Goal: Task Accomplishment & Management: Use online tool/utility

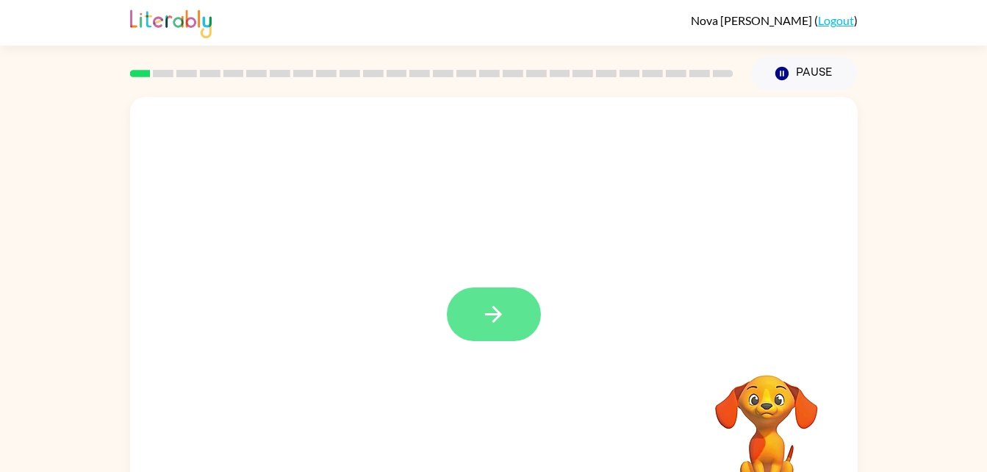
click at [504, 313] on icon "button" at bounding box center [494, 314] width 26 height 26
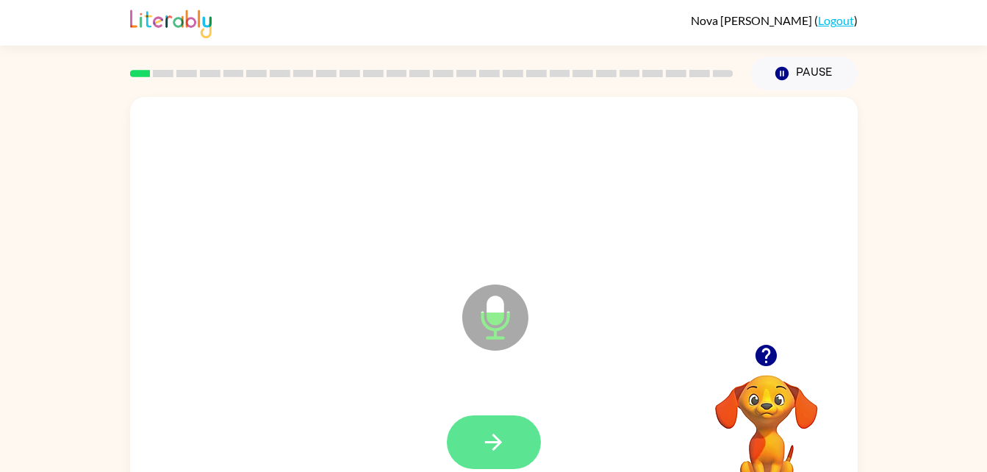
click at [515, 434] on button "button" at bounding box center [494, 442] width 94 height 54
click at [500, 438] on icon "button" at bounding box center [494, 442] width 26 height 26
click at [495, 442] on icon "button" at bounding box center [493, 442] width 17 height 17
click at [513, 443] on button "button" at bounding box center [494, 442] width 94 height 54
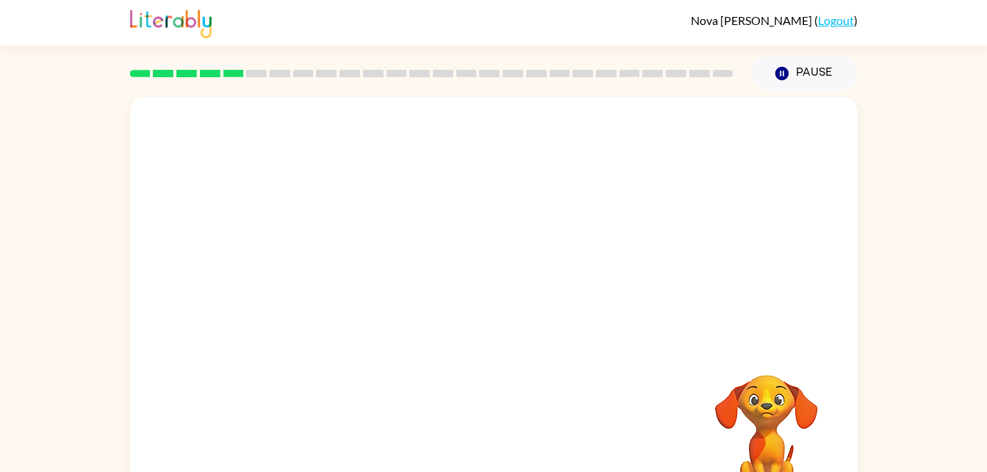
click at [476, 434] on div "Your browser must support playing .mp4 files to use Literably. Please try using…" at bounding box center [494, 307] width 728 height 420
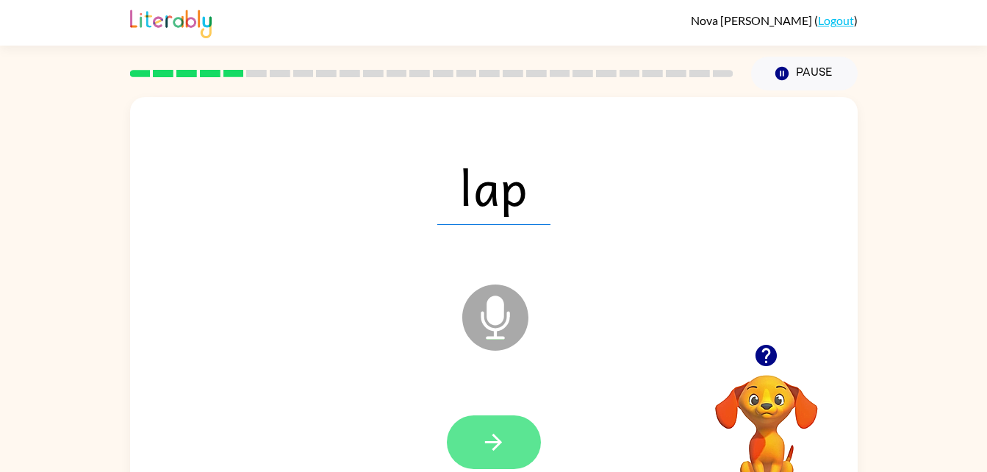
click at [486, 438] on icon "button" at bounding box center [494, 442] width 26 height 26
click at [518, 443] on button "button" at bounding box center [494, 442] width 94 height 54
click at [498, 451] on icon "button" at bounding box center [494, 442] width 26 height 26
click at [513, 439] on button "button" at bounding box center [494, 442] width 94 height 54
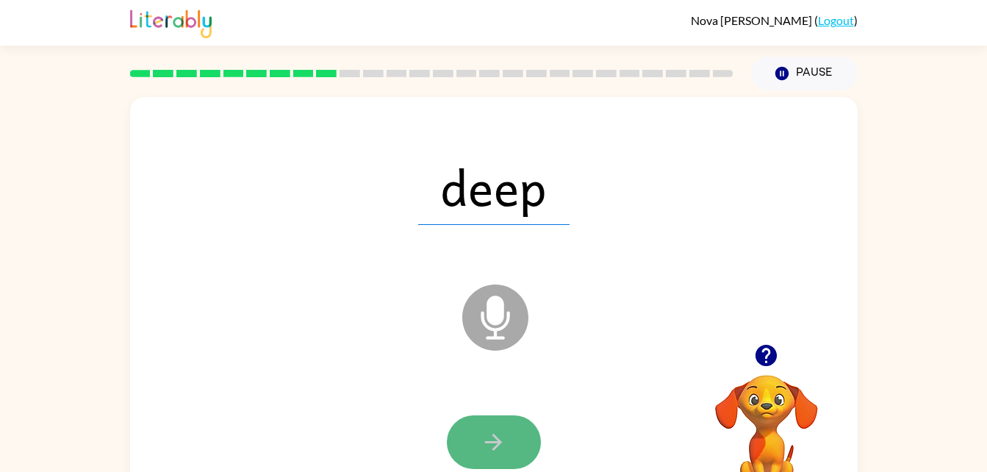
click at [495, 447] on icon "button" at bounding box center [493, 442] width 17 height 17
click at [504, 457] on button "button" at bounding box center [494, 442] width 94 height 54
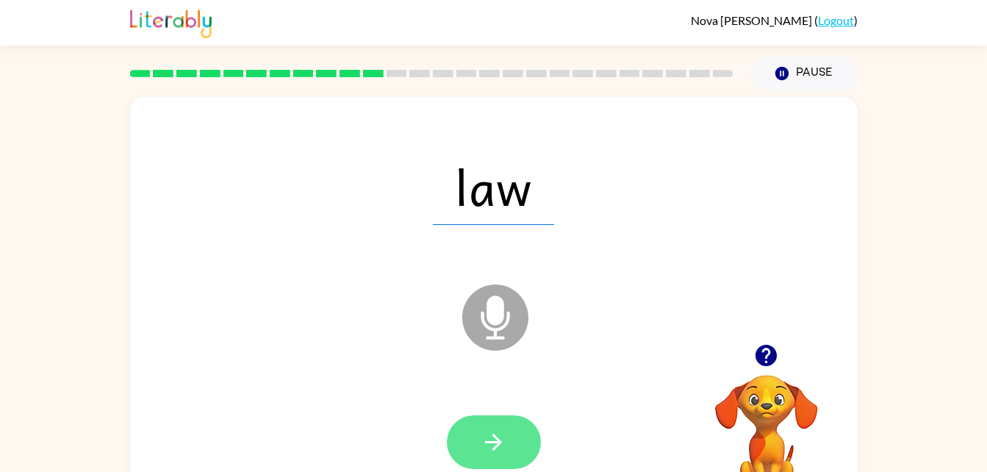
click at [493, 453] on icon "button" at bounding box center [494, 442] width 26 height 26
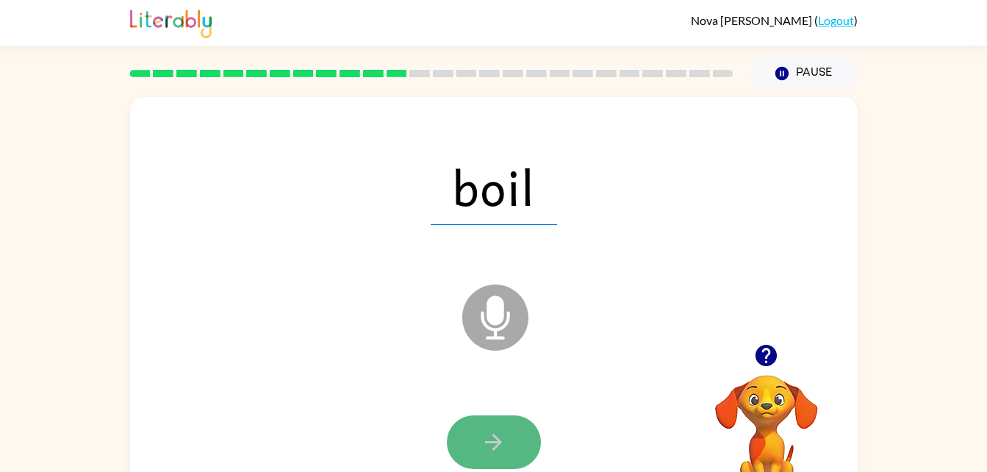
click at [517, 449] on button "button" at bounding box center [494, 442] width 94 height 54
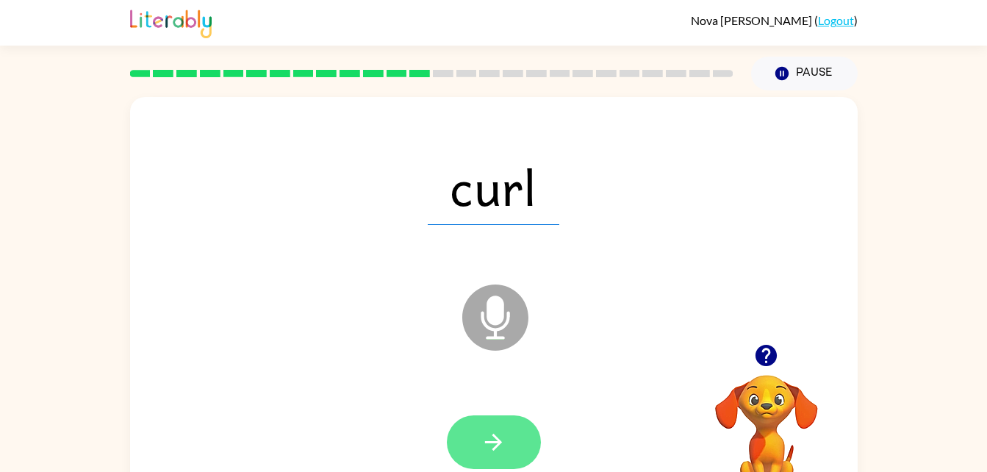
click at [520, 449] on button "button" at bounding box center [494, 442] width 94 height 54
click at [503, 438] on icon "button" at bounding box center [494, 442] width 26 height 26
click at [531, 445] on button "button" at bounding box center [494, 442] width 94 height 54
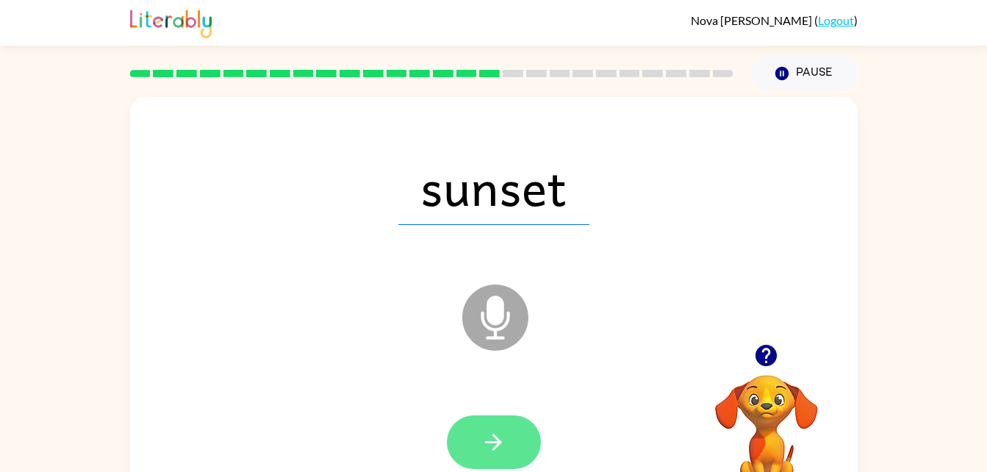
click at [494, 437] on icon "button" at bounding box center [493, 442] width 17 height 17
click at [528, 437] on button "button" at bounding box center [494, 442] width 94 height 54
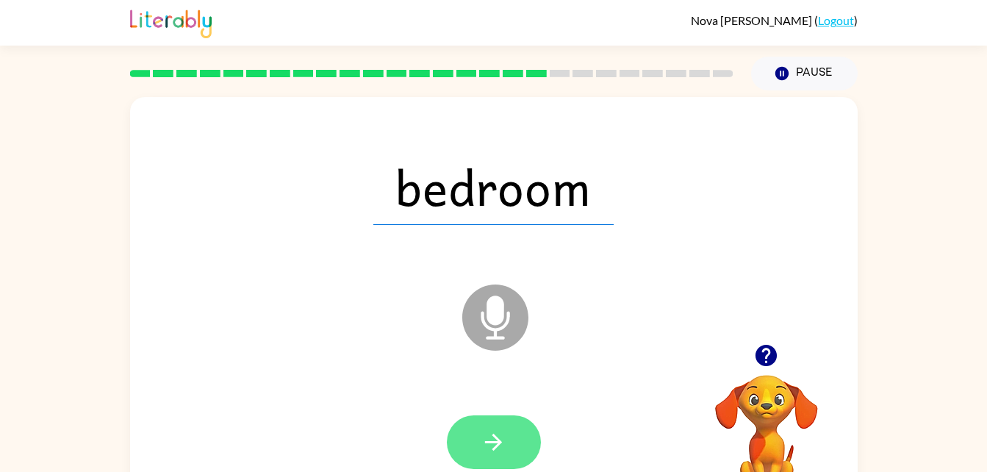
click at [478, 443] on button "button" at bounding box center [494, 442] width 94 height 54
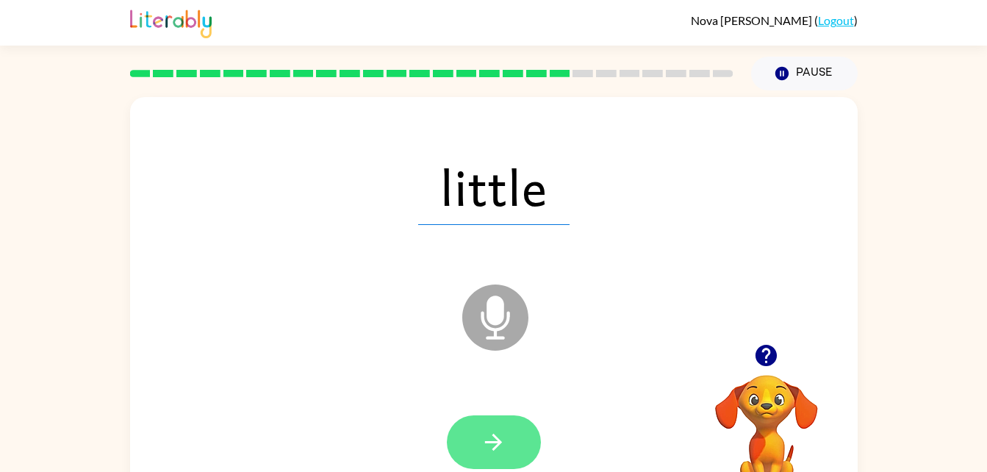
click at [491, 448] on icon "button" at bounding box center [494, 442] width 26 height 26
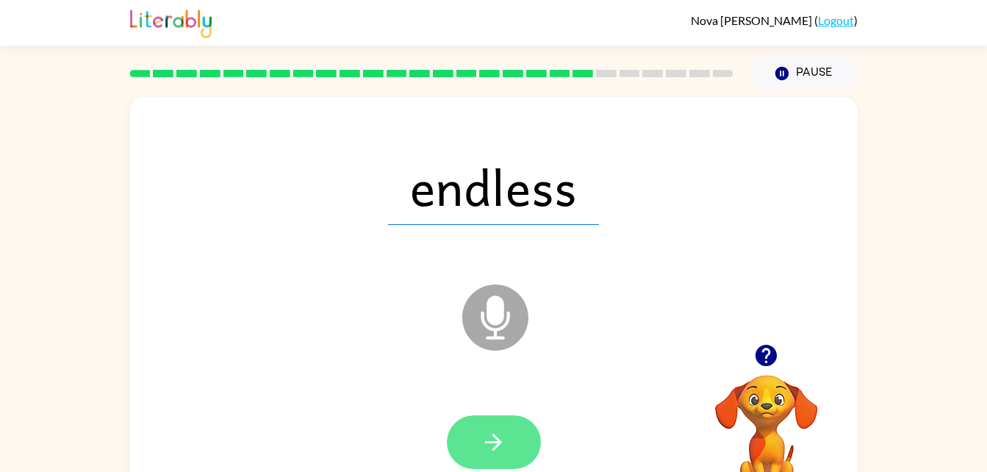
click at [490, 437] on icon "button" at bounding box center [494, 442] width 26 height 26
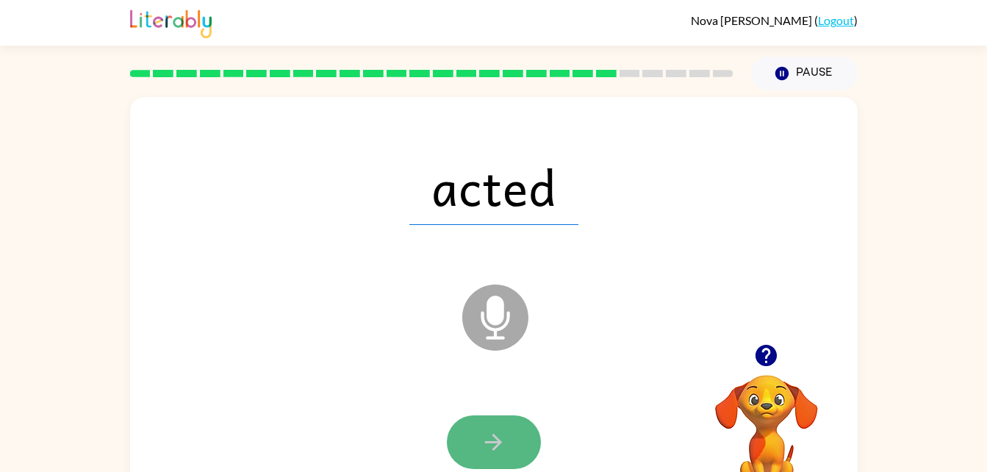
click at [495, 451] on icon "button" at bounding box center [494, 442] width 26 height 26
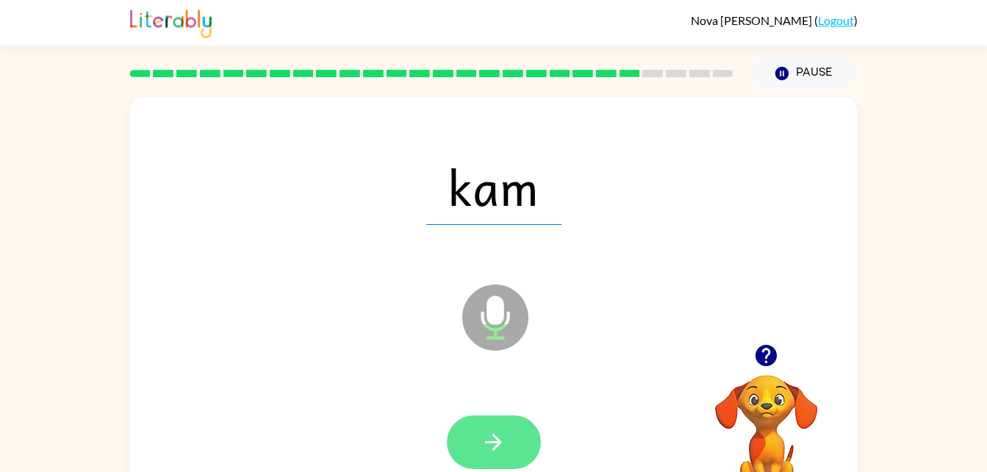
click at [507, 437] on button "button" at bounding box center [494, 442] width 94 height 54
click at [511, 439] on button "button" at bounding box center [494, 442] width 94 height 54
click at [512, 444] on button "button" at bounding box center [494, 442] width 94 height 54
click at [504, 435] on icon "button" at bounding box center [494, 442] width 26 height 26
